Goal: Transaction & Acquisition: Purchase product/service

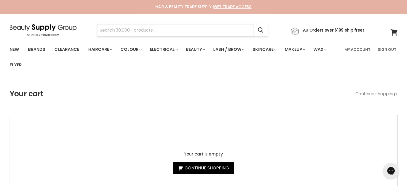
click at [128, 30] on input "Search" at bounding box center [175, 30] width 156 height 12
paste input "Milkshake LifeStyling Medium Hold Hairspray"
type input "Milkshake LifeStyling Medium Hold Hairspray"
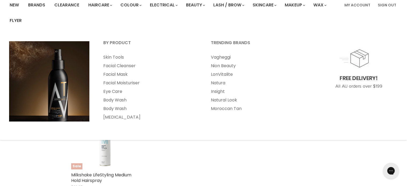
scroll to position [134, 0]
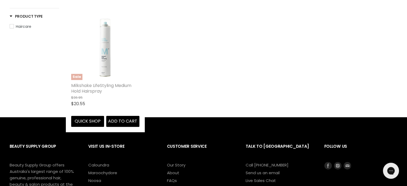
click at [104, 85] on link "Milkshake LifeStyling Medium Hold Hairspray" at bounding box center [101, 88] width 60 height 12
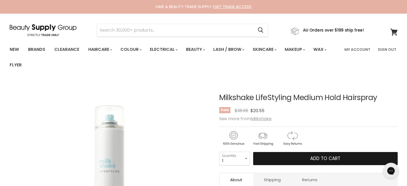
click at [304, 158] on button "Add to cart" at bounding box center [325, 158] width 144 height 13
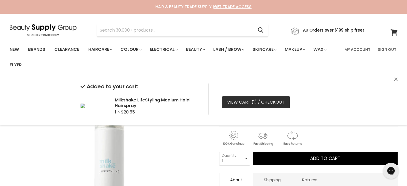
click at [254, 103] on link "View cart ( 1 ) / Checkout" at bounding box center [256, 102] width 68 height 12
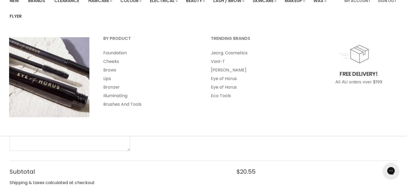
scroll to position [160, 0]
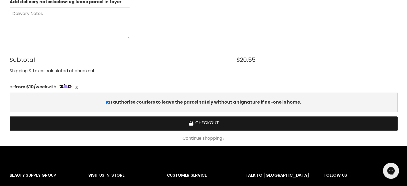
click at [216, 123] on button "Checkout" at bounding box center [204, 123] width 388 height 14
